Goal: Information Seeking & Learning: Learn about a topic

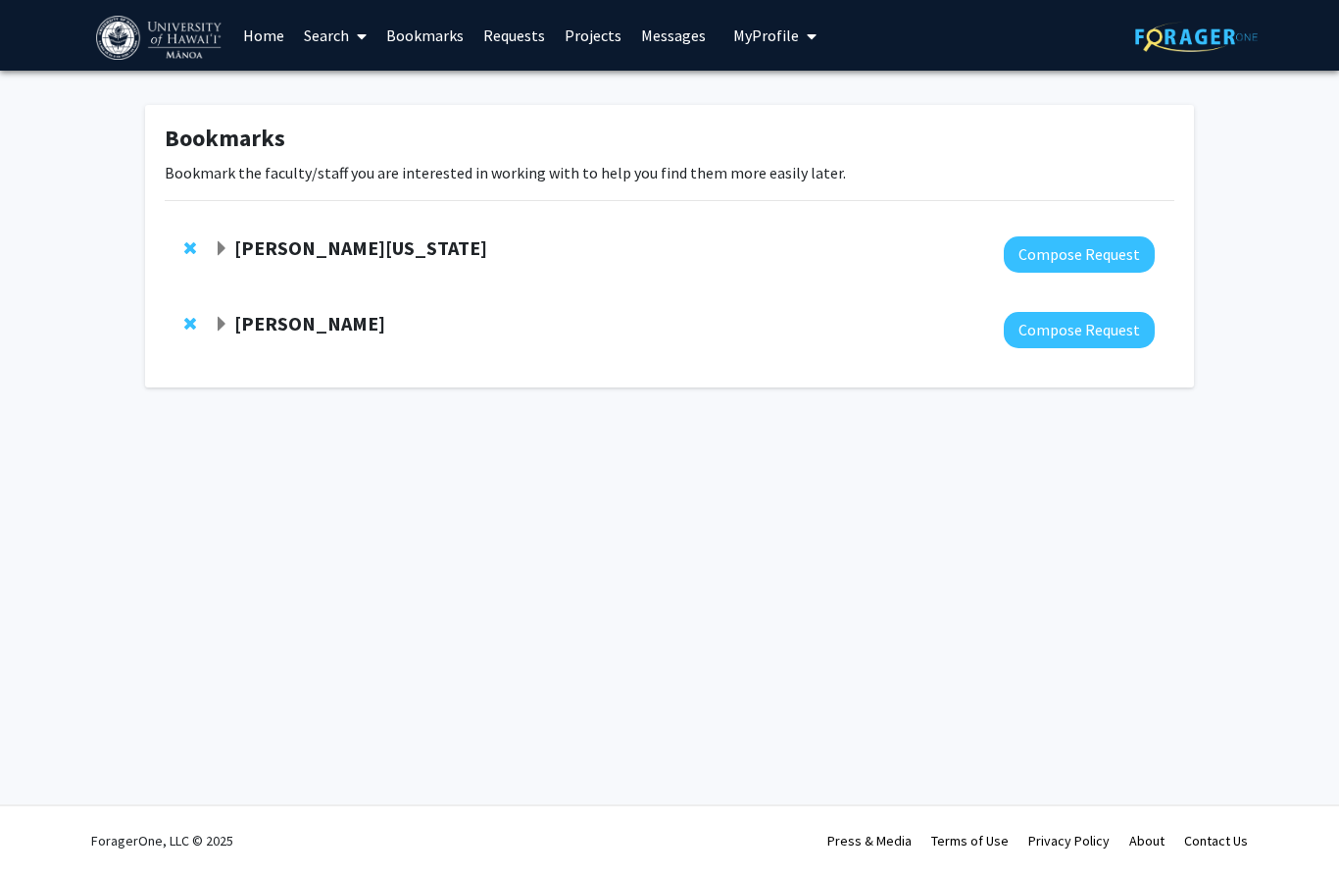
click at [337, 34] on link "Search" at bounding box center [335, 35] width 82 height 69
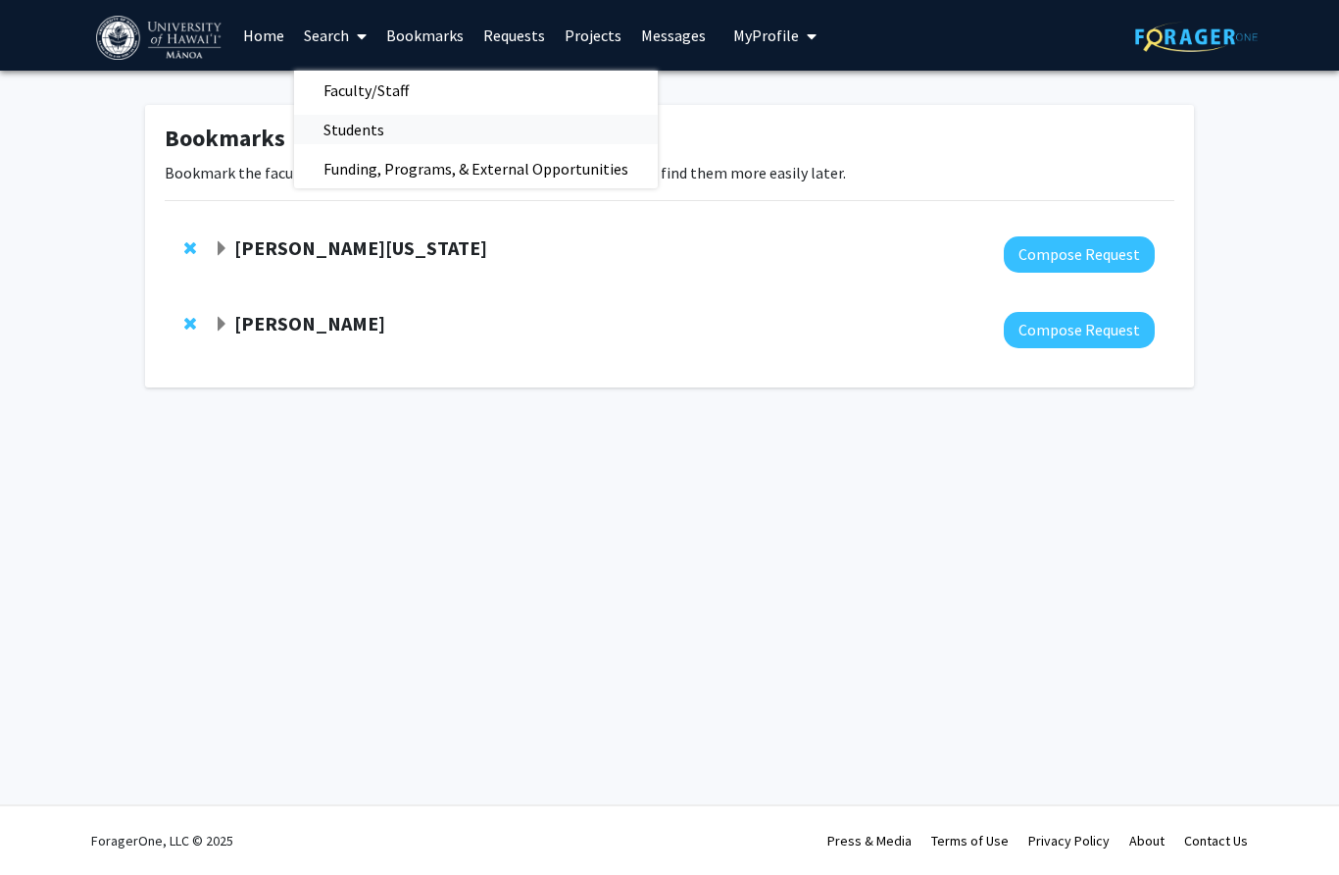
click at [360, 132] on span "Students" at bounding box center [354, 129] width 120 height 39
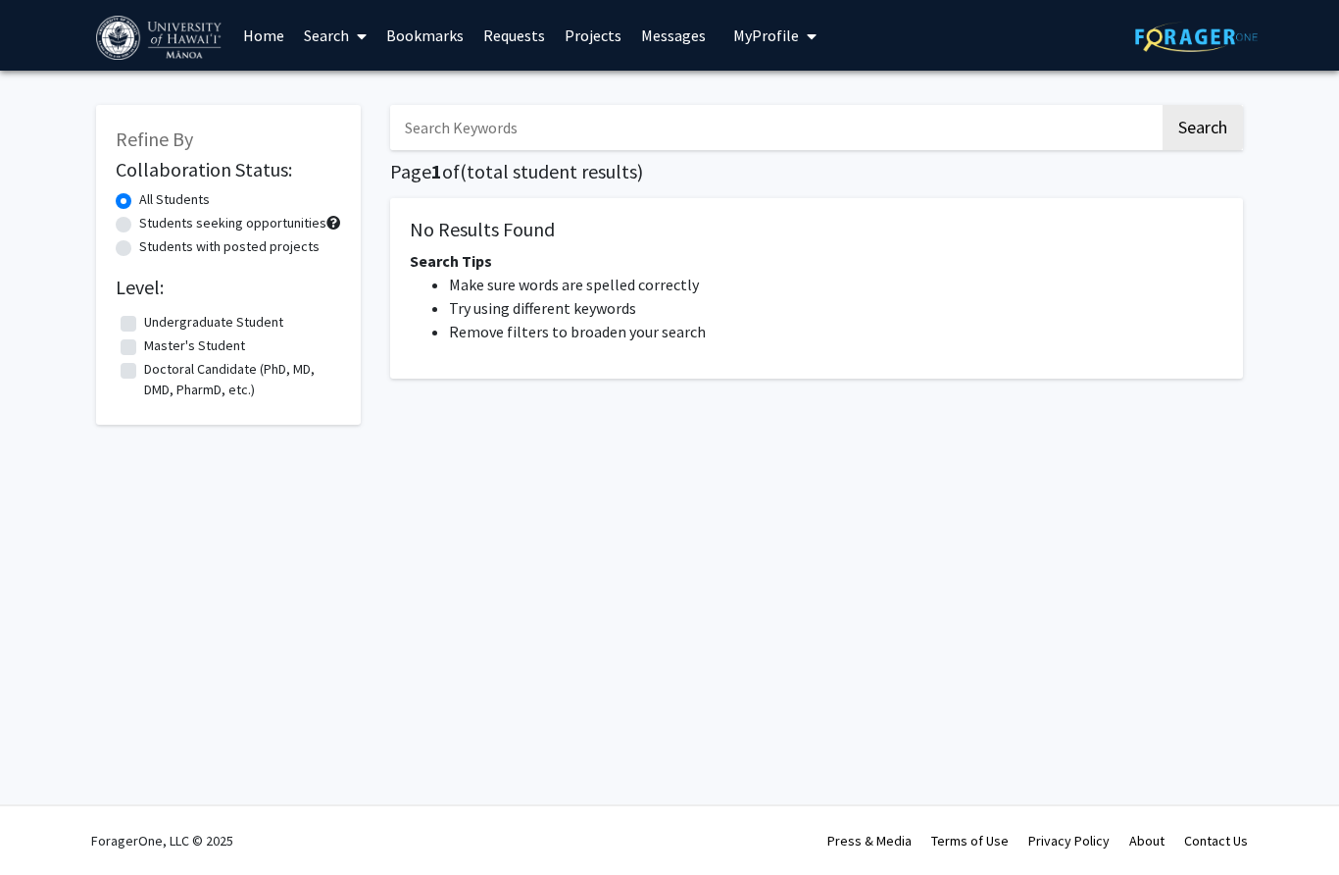
click at [226, 315] on label "Undergraduate Student" at bounding box center [213, 322] width 139 height 21
click at [157, 315] on input "Undergraduate Student" at bounding box center [150, 318] width 13 height 13
click at [465, 143] on input "Search Keywords" at bounding box center [775, 127] width 770 height 45
click at [1202, 126] on button "Search" at bounding box center [1203, 127] width 80 height 45
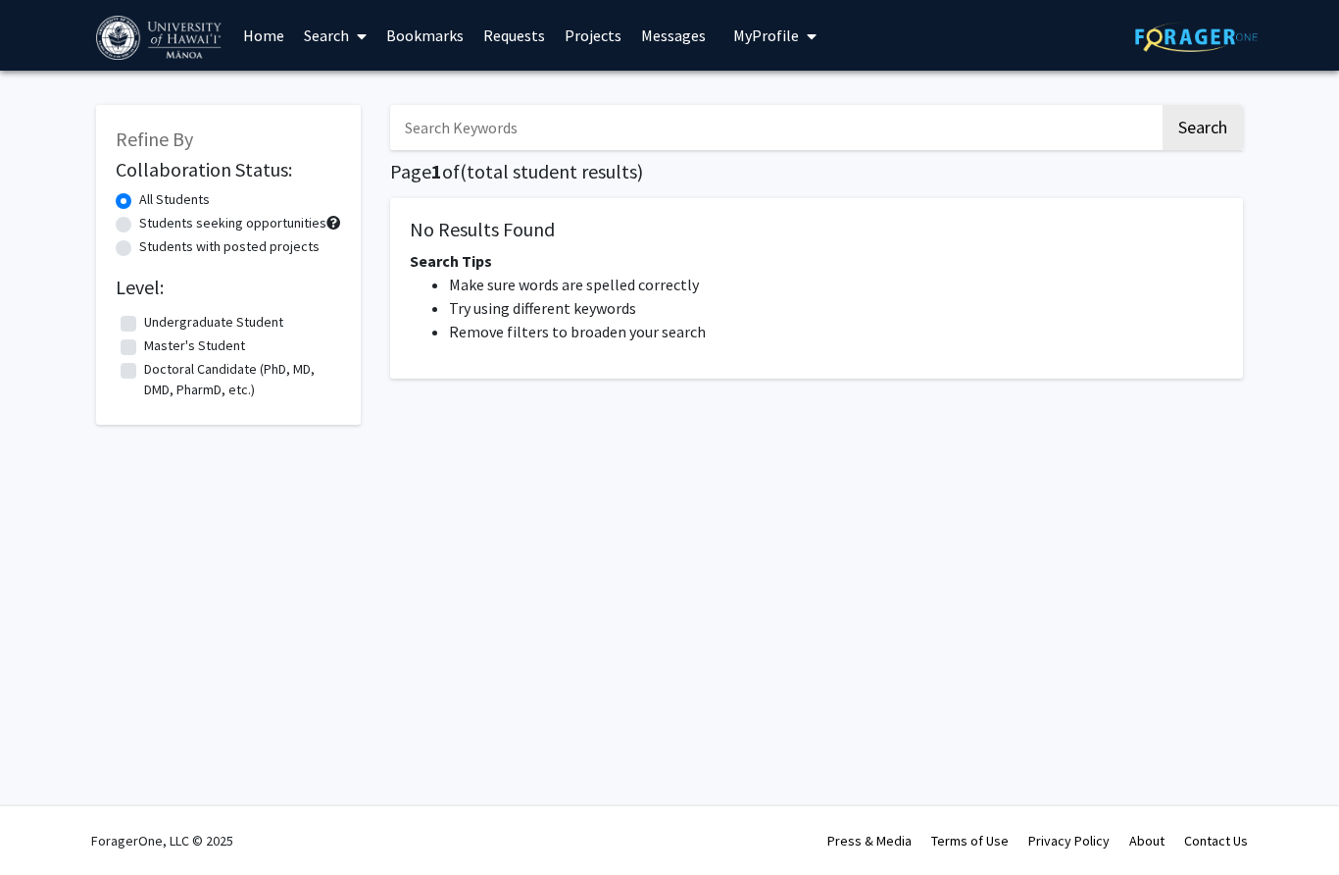
click at [225, 309] on fg-checkbox-list "Undergraduate Student Undergraduate Student Master's Student Master's Student D…" at bounding box center [229, 356] width 226 height 98
click at [219, 312] on label "Undergraduate Student" at bounding box center [213, 322] width 139 height 21
click at [157, 312] on input "Undergraduate Student" at bounding box center [150, 318] width 13 height 13
checkbox input "true"
click at [174, 222] on label "Students seeking opportunities" at bounding box center [232, 223] width 187 height 21
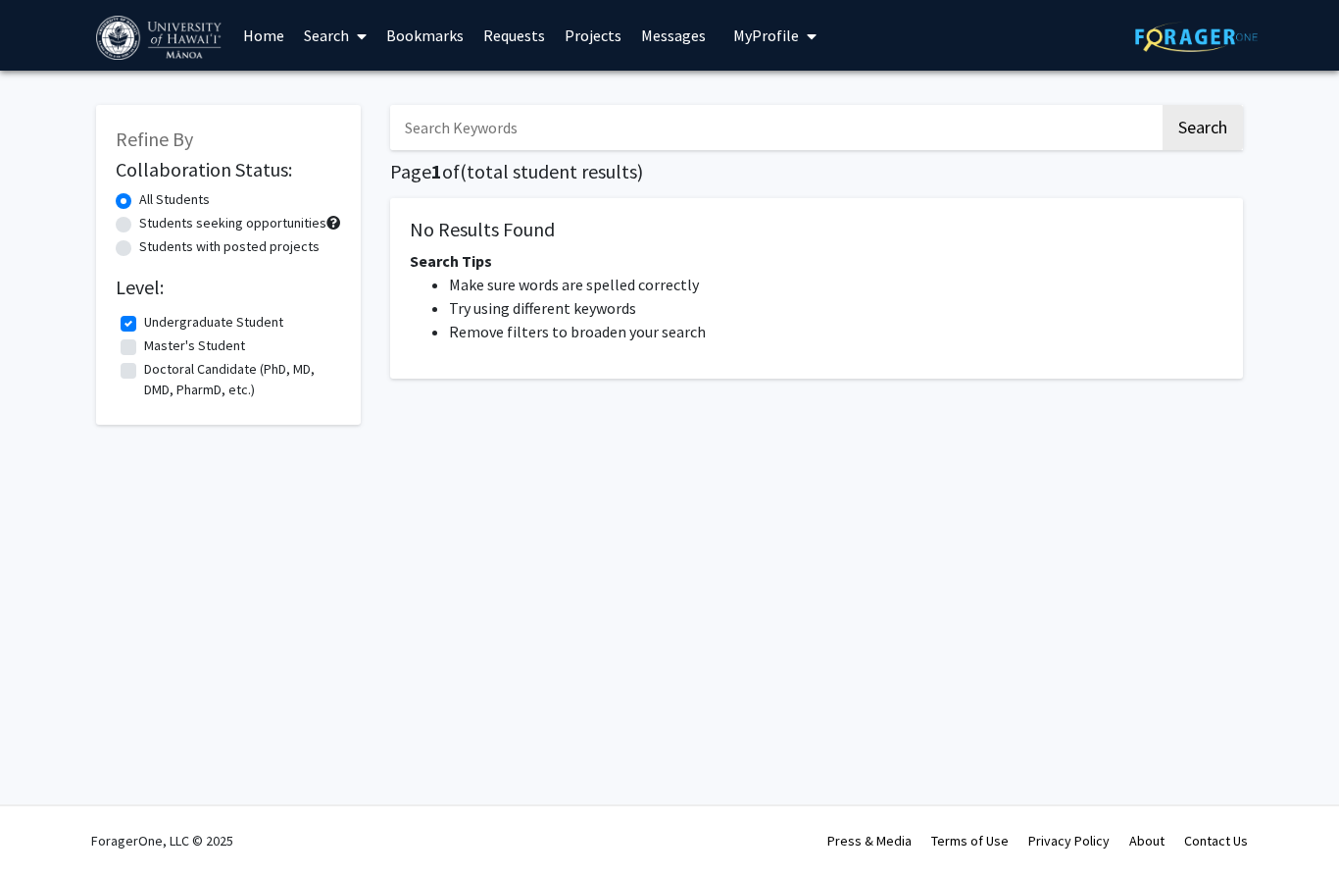
click at [152, 222] on input "Students seeking opportunities" at bounding box center [145, 219] width 13 height 13
radio input "true"
click at [174, 242] on label "Students with posted projects" at bounding box center [229, 246] width 180 height 21
click at [152, 242] on input "Students with posted projects" at bounding box center [145, 242] width 13 height 13
radio input "true"
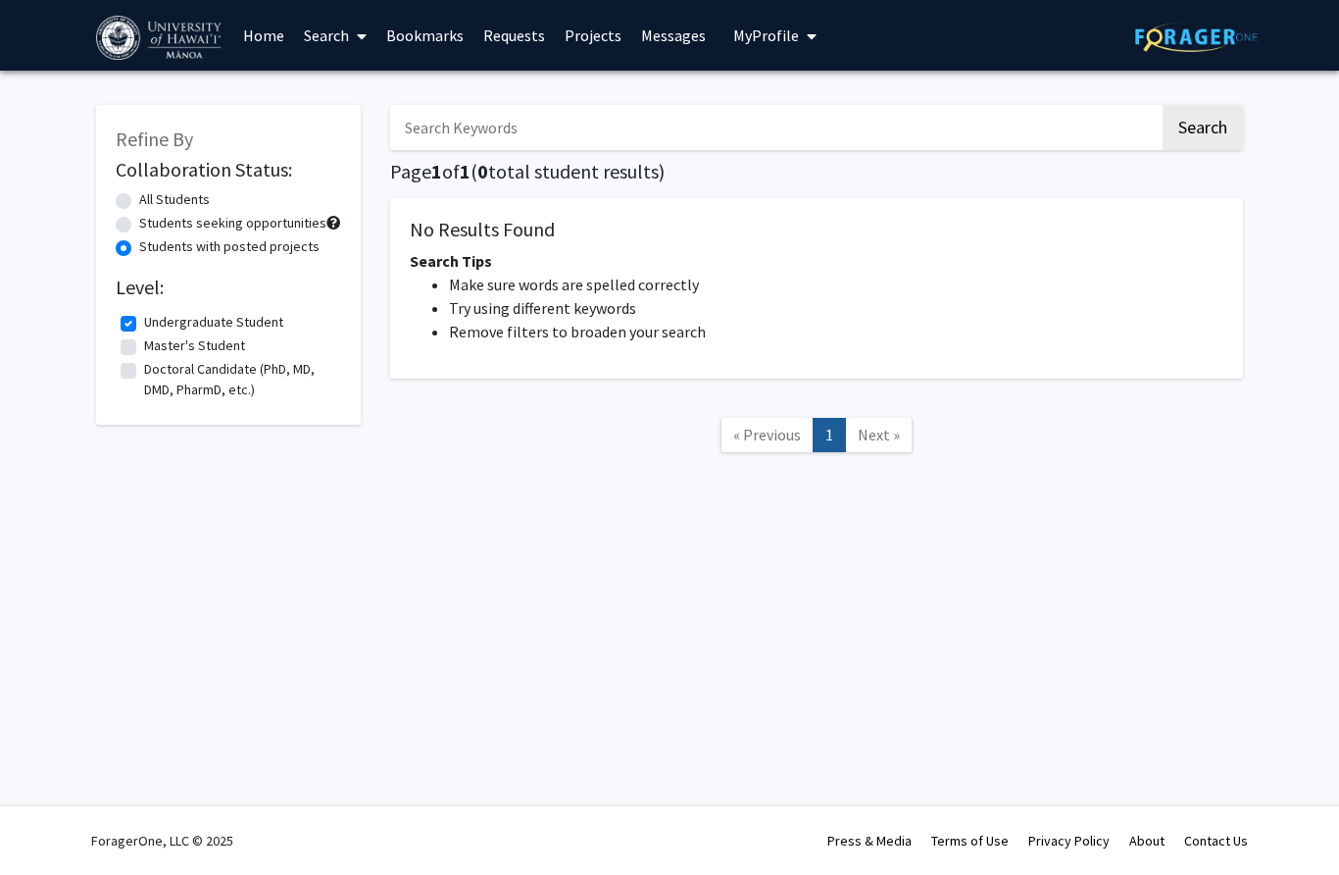
click at [146, 192] on label "All Students" at bounding box center [174, 199] width 71 height 21
click at [146, 192] on input "All Students" at bounding box center [145, 195] width 13 height 13
radio input "true"
click at [875, 429] on span "Next »" at bounding box center [879, 435] width 42 height 20
click at [786, 433] on span "« Previous" at bounding box center [767, 435] width 68 height 20
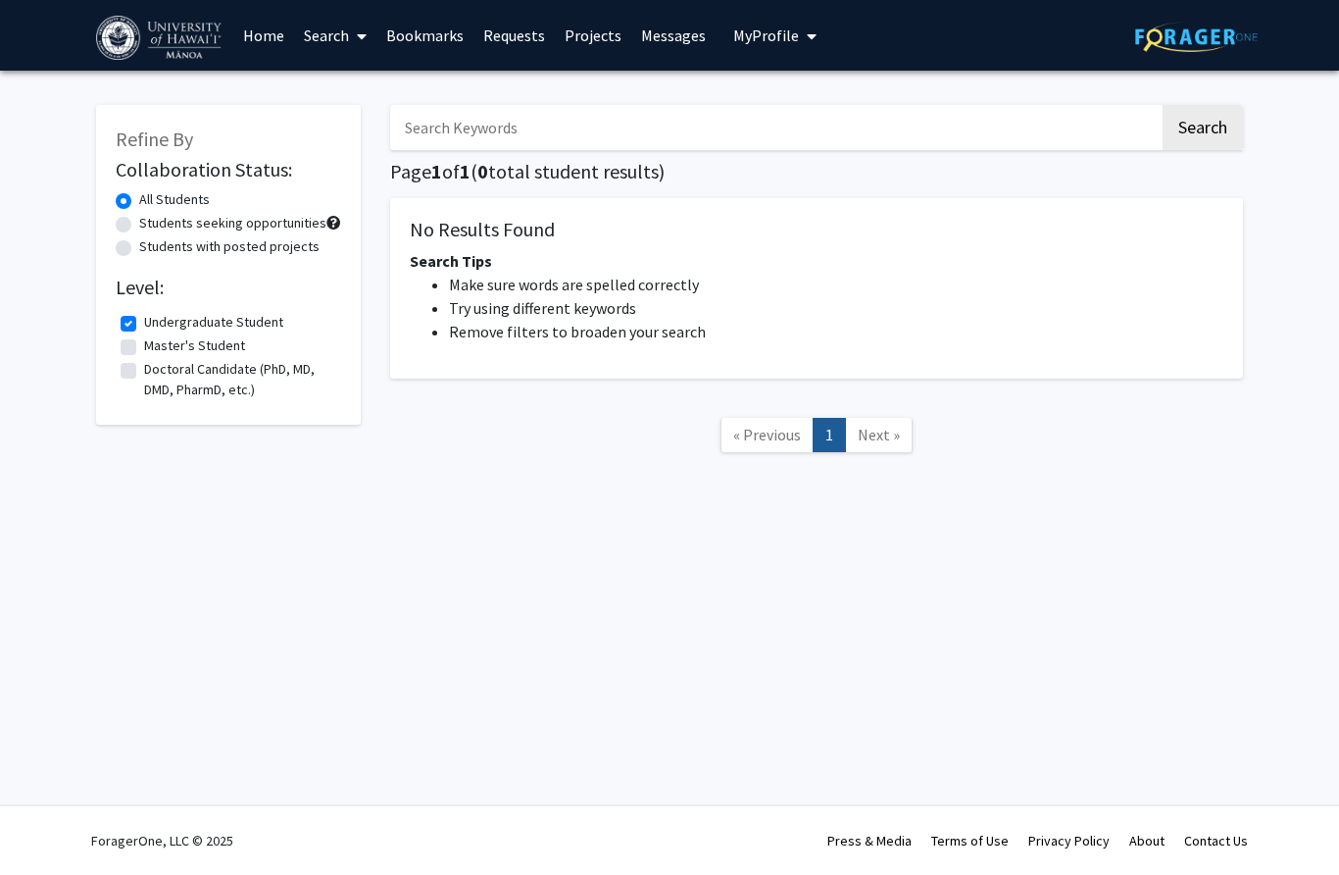
click at [251, 34] on link "Home" at bounding box center [263, 35] width 61 height 69
